Goal: Find specific page/section: Find specific page/section

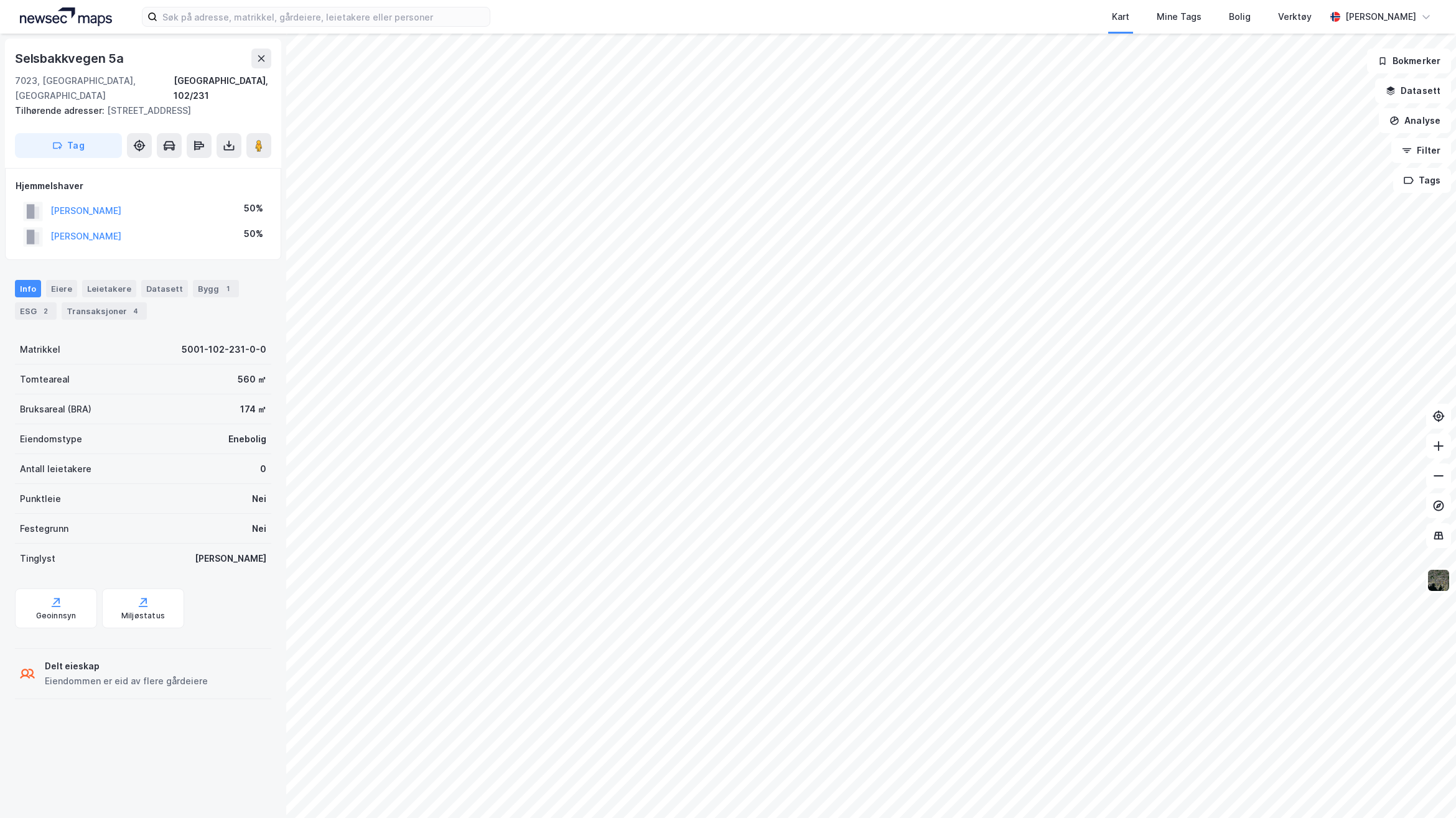
click at [28, 13] on img at bounding box center [66, 17] width 92 height 19
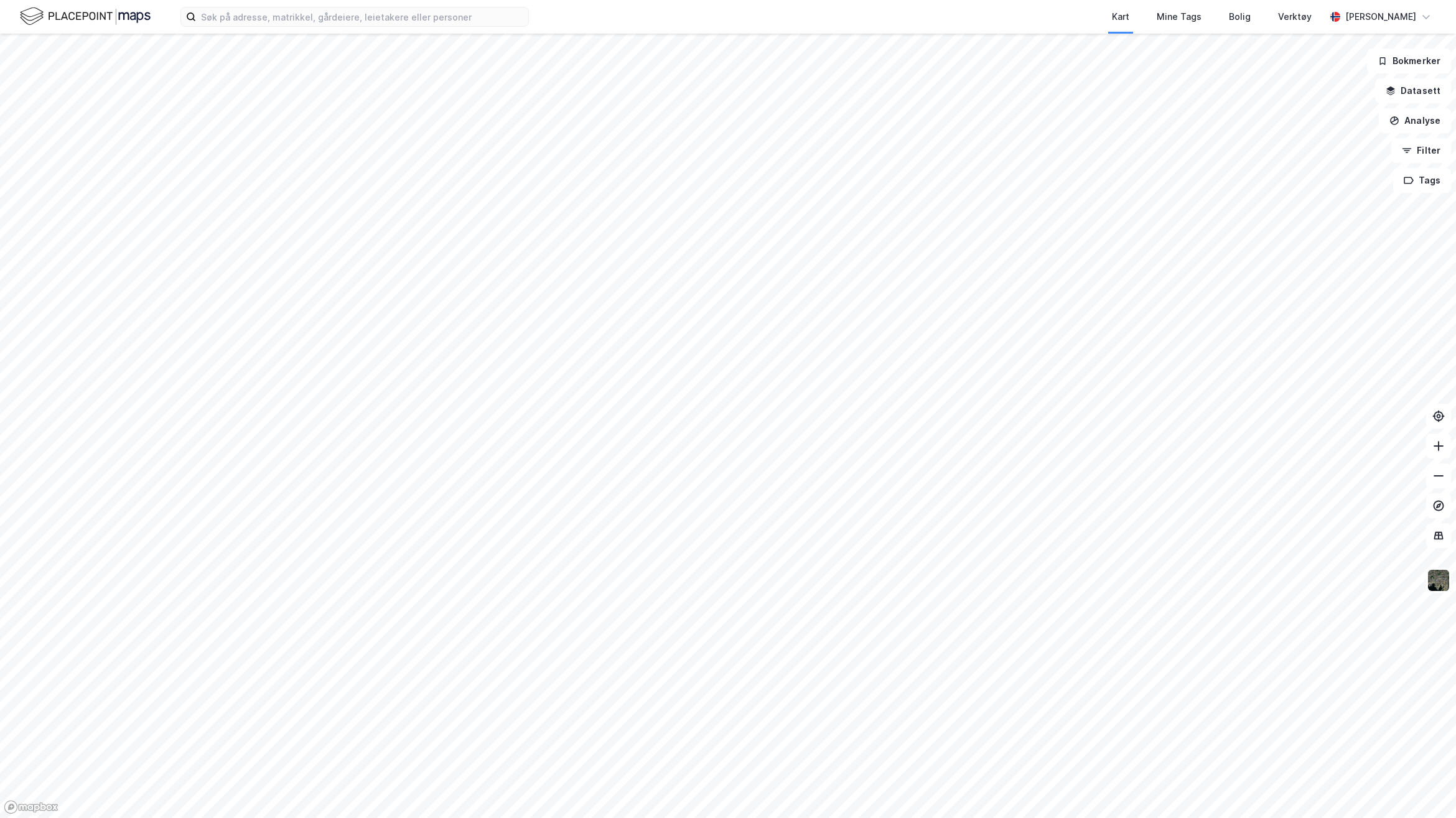
click at [75, 16] on img at bounding box center [85, 16] width 131 height 21
click at [1251, 20] on div "Bolig" at bounding box center [1240, 17] width 21 height 15
click at [1312, 23] on div "Verktøy" at bounding box center [1295, 17] width 34 height 15
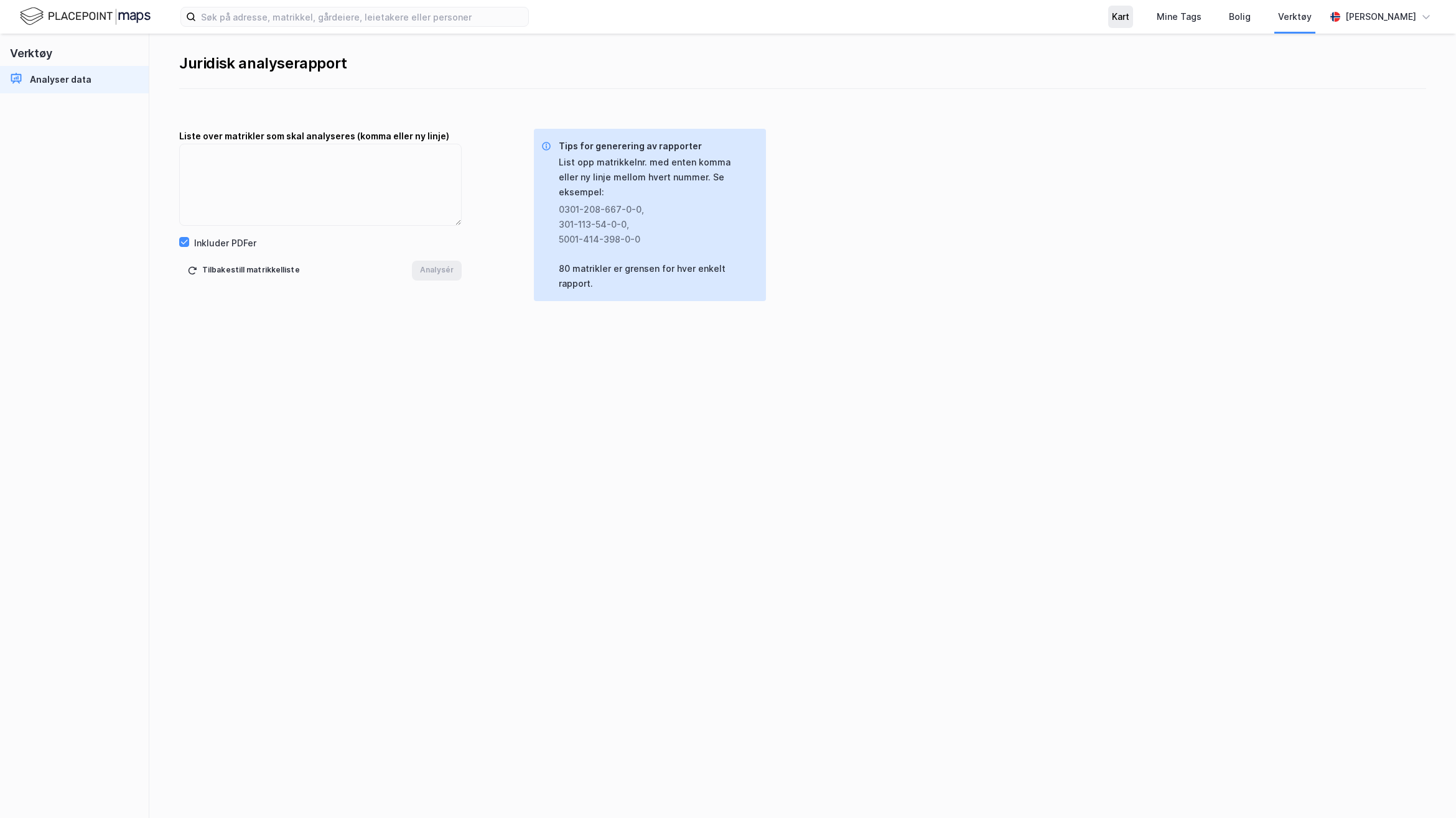
click at [1133, 18] on div "Kart" at bounding box center [1120, 16] width 25 height 22
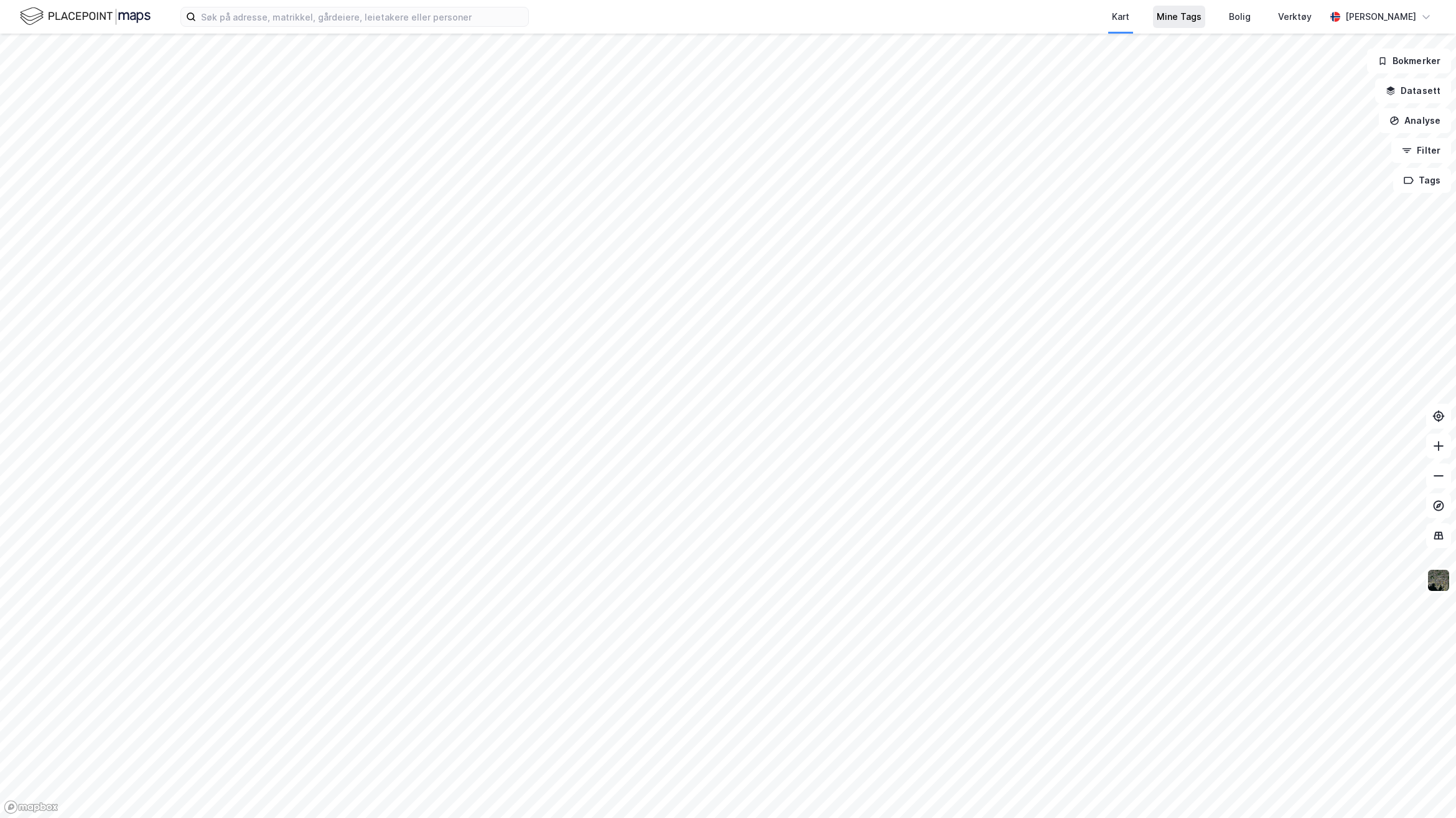
click at [1192, 16] on div "Mine Tags" at bounding box center [1179, 17] width 45 height 15
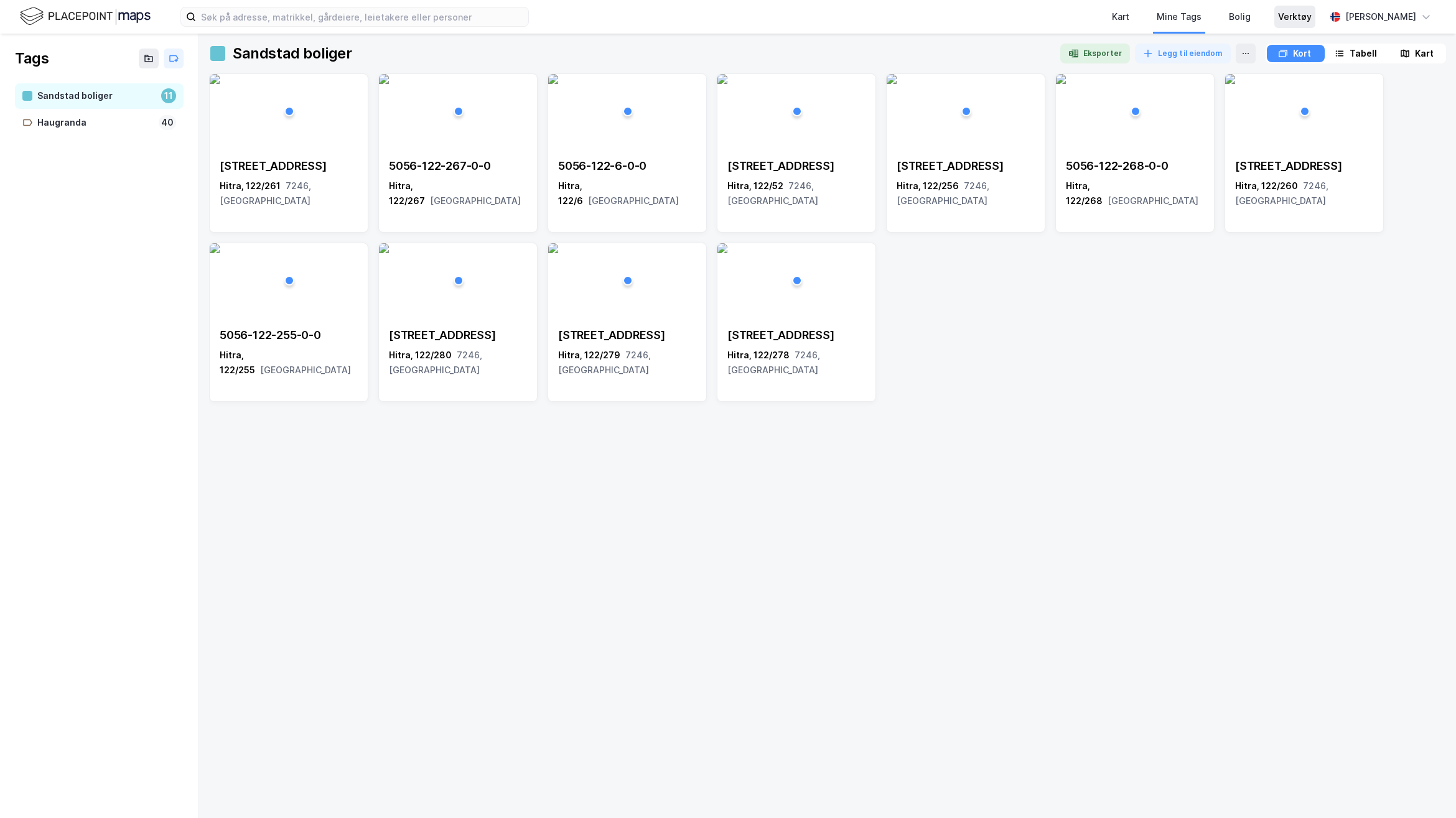
click at [1300, 8] on div "Verktøy" at bounding box center [1295, 16] width 41 height 22
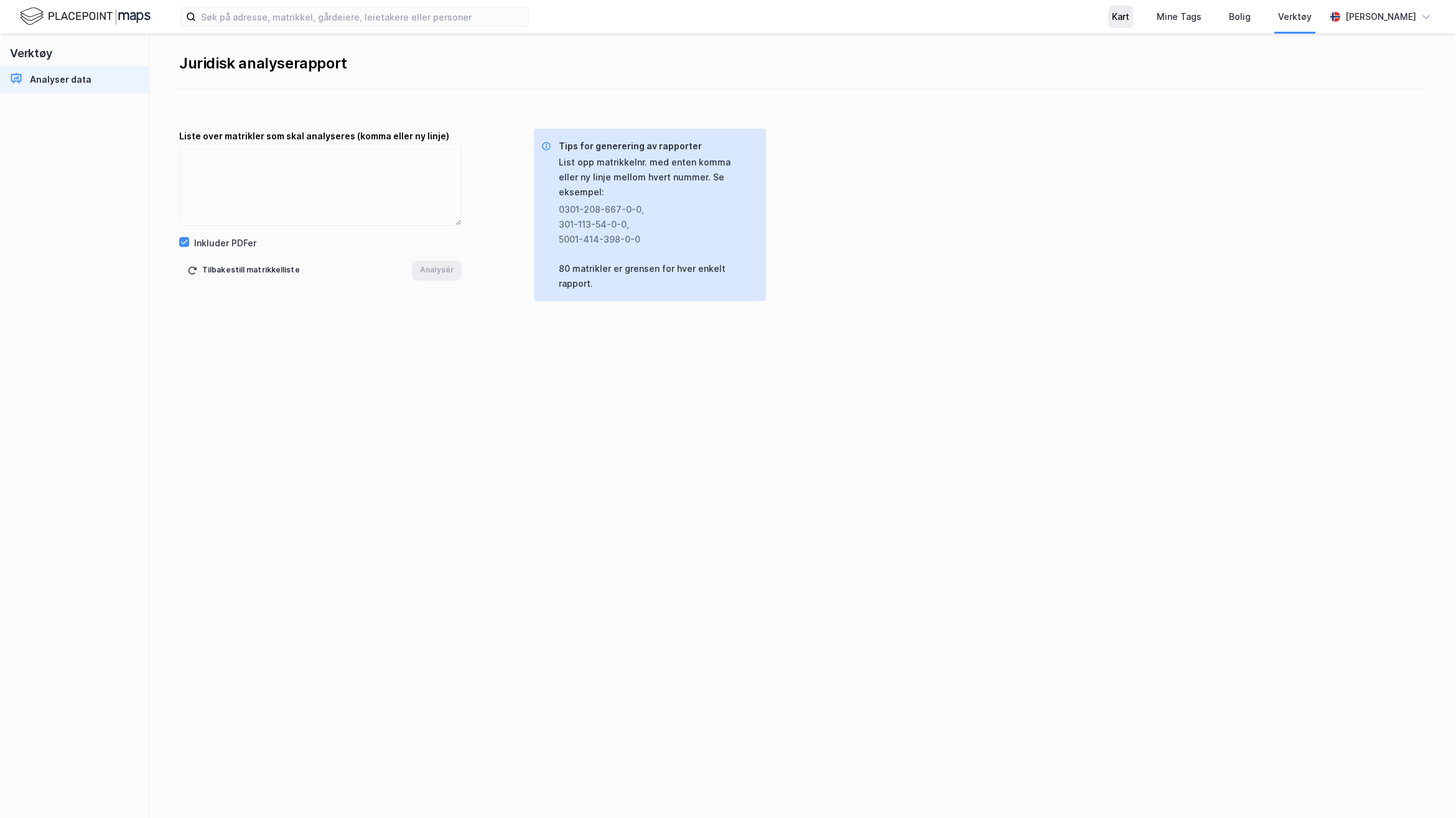
click at [1133, 10] on div "Kart" at bounding box center [1120, 16] width 25 height 22
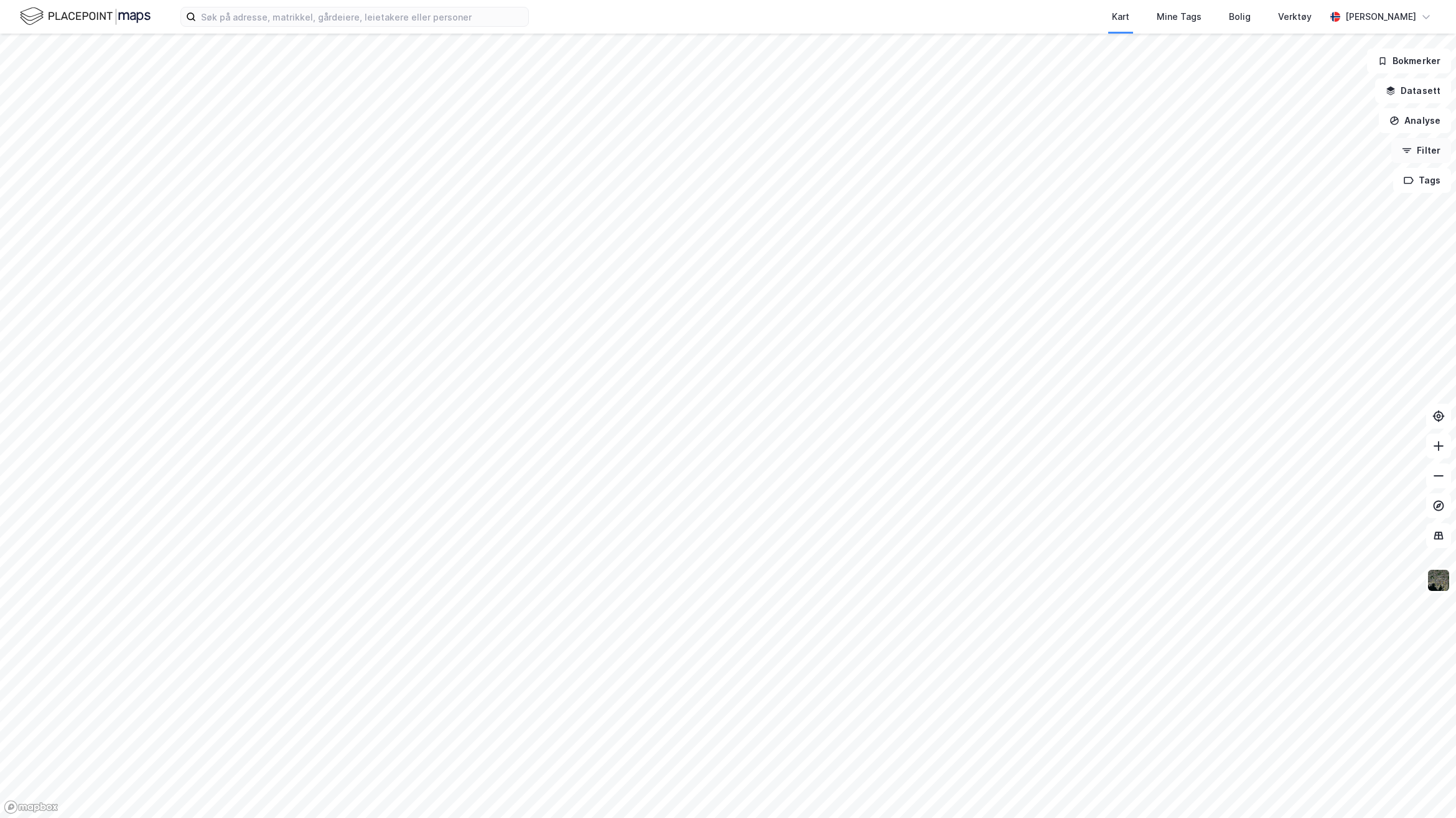
click at [1424, 149] on button "Filter" at bounding box center [1421, 150] width 59 height 25
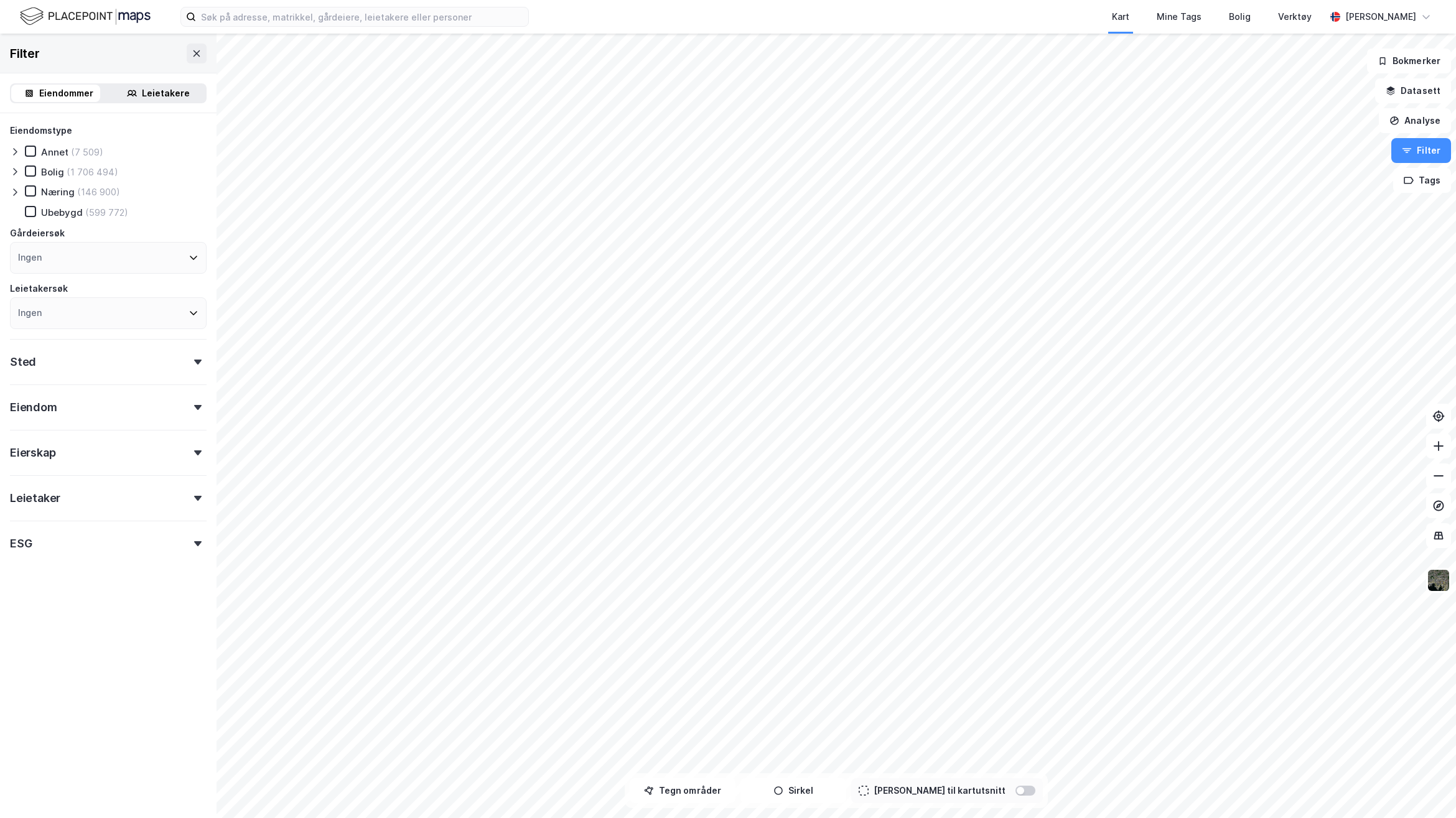
click at [169, 403] on div "Eiendom" at bounding box center [108, 402] width 197 height 35
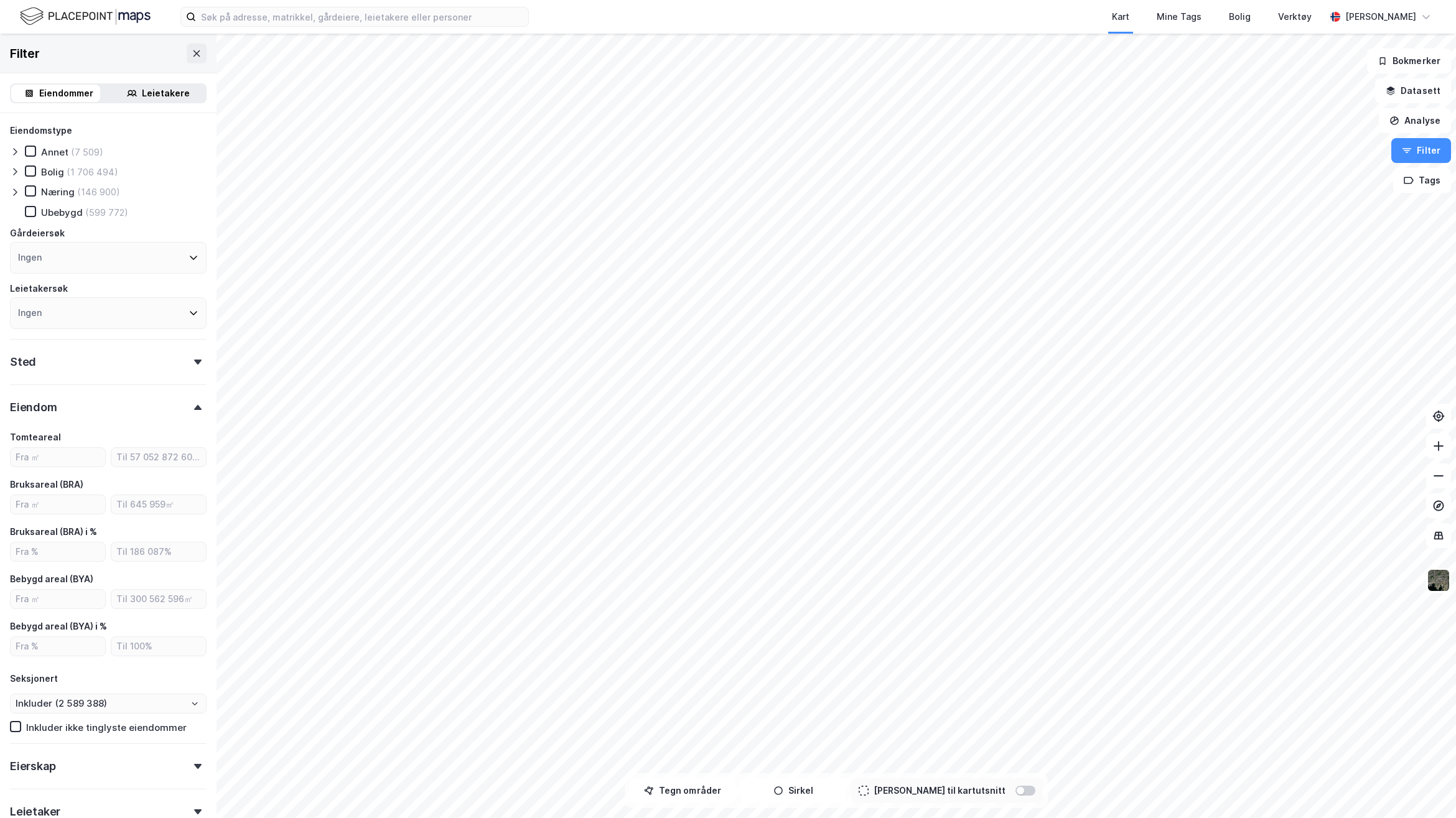
click at [169, 403] on div "Eiendom" at bounding box center [108, 402] width 197 height 35
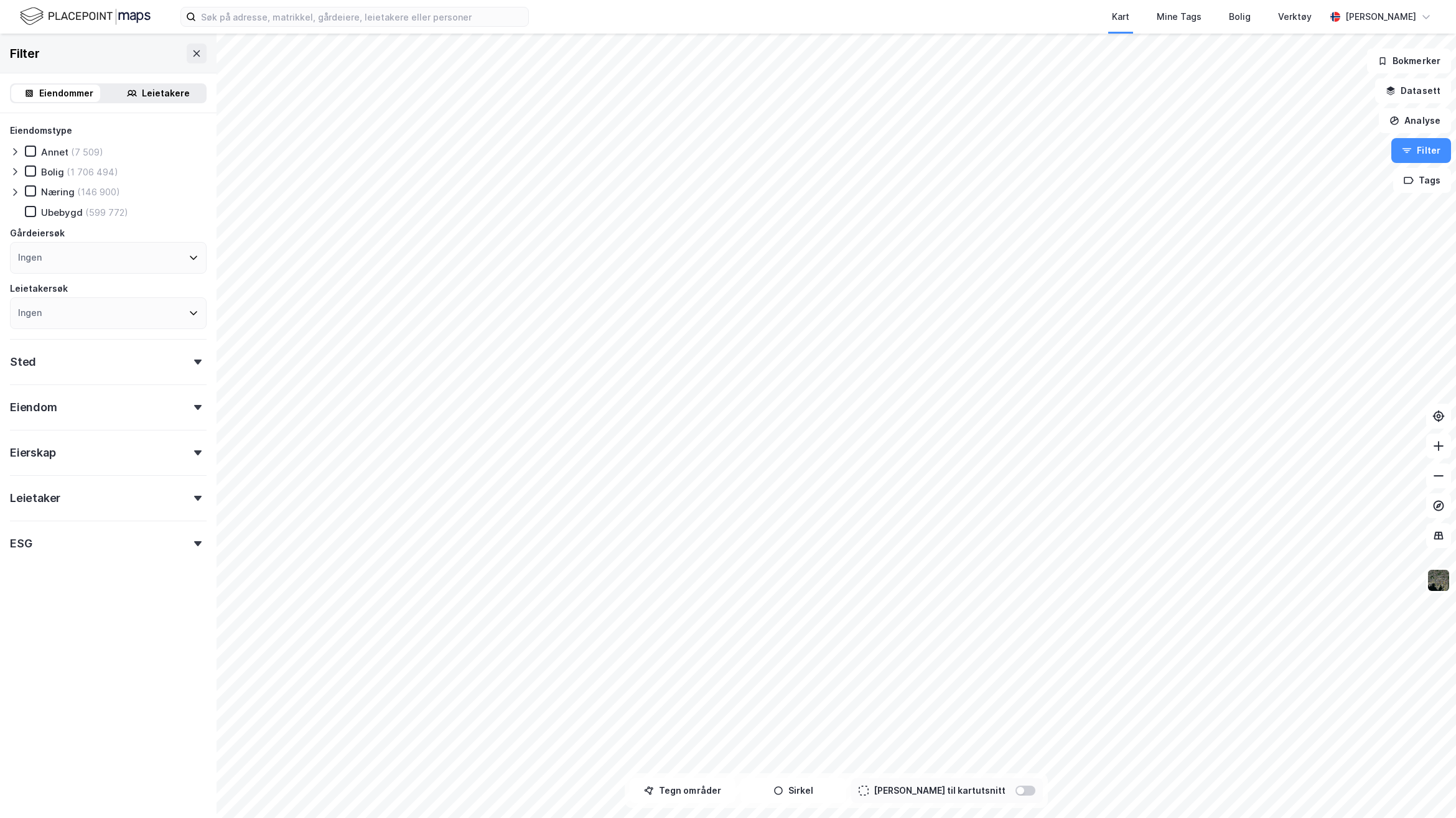
click at [91, 501] on div "Leietaker" at bounding box center [108, 493] width 197 height 35
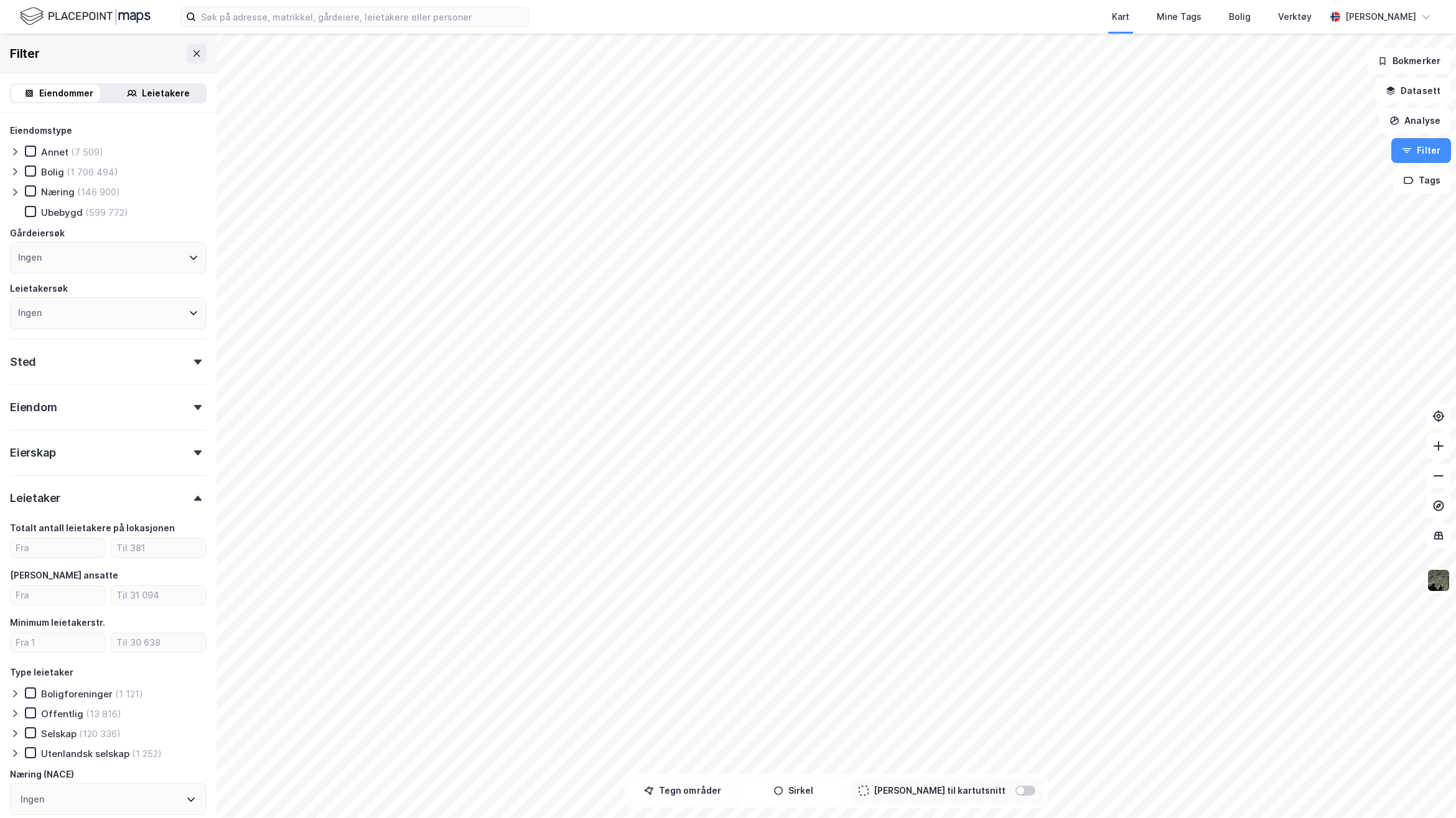
click at [91, 501] on div "Leietaker" at bounding box center [108, 493] width 197 height 35
